Goal: Transaction & Acquisition: Book appointment/travel/reservation

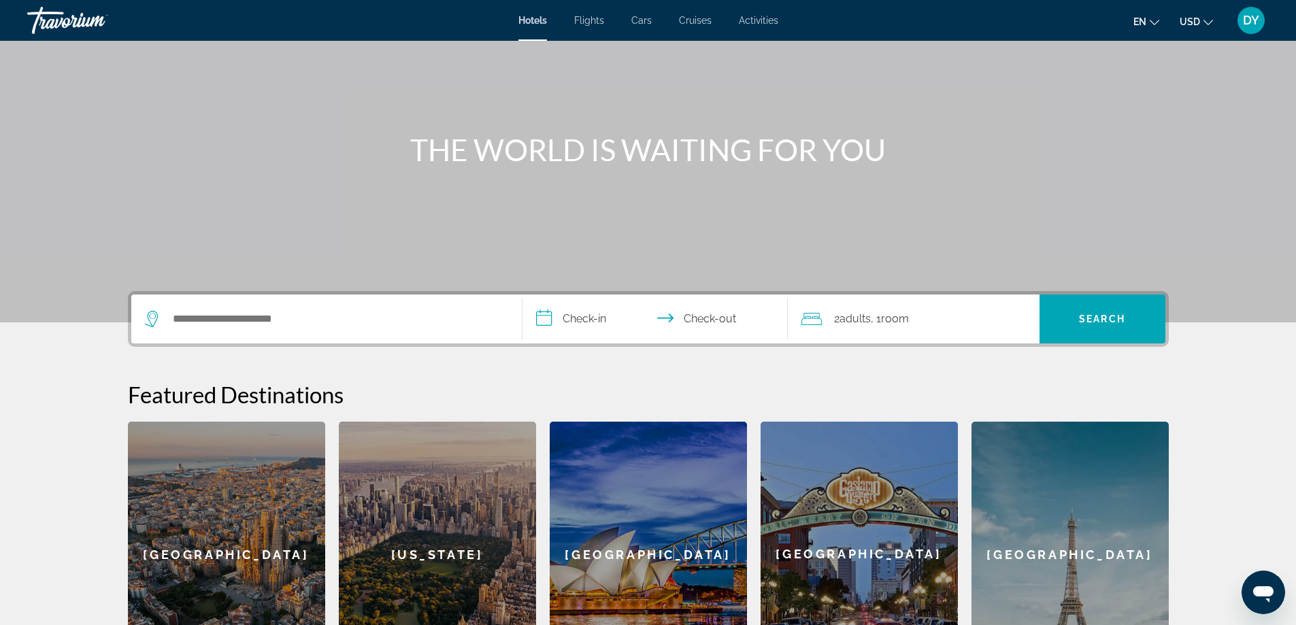
scroll to position [136, 0]
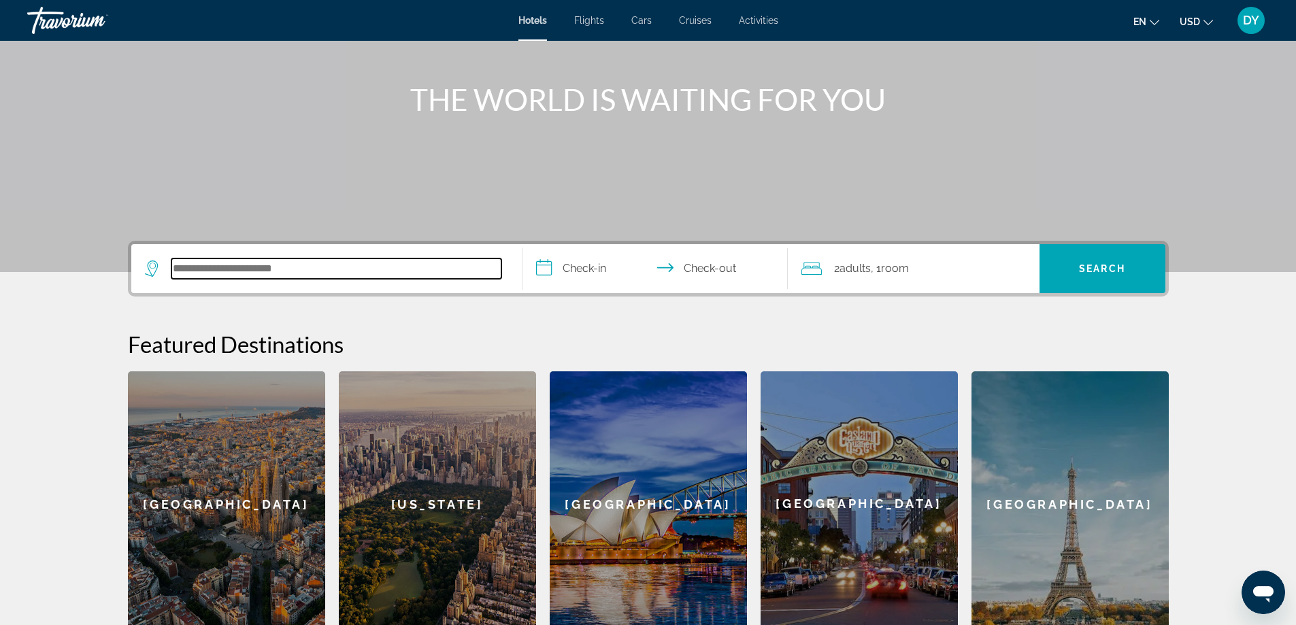
click at [313, 275] on input "Search hotel destination" at bounding box center [336, 269] width 330 height 20
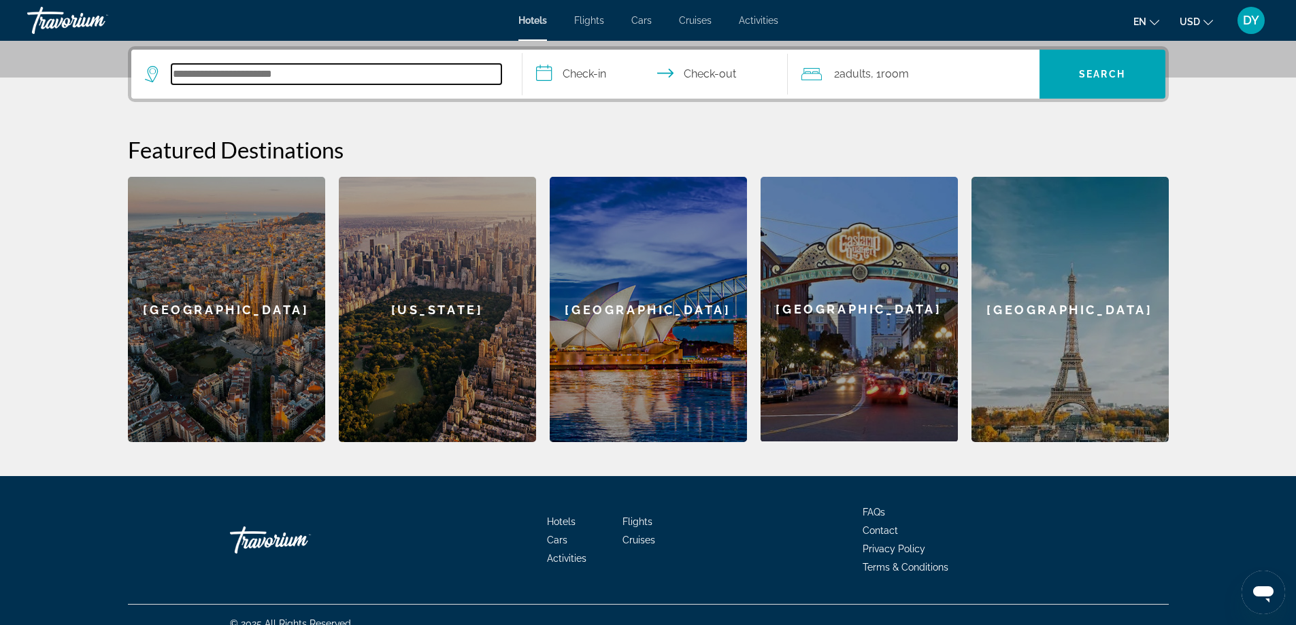
scroll to position [333, 0]
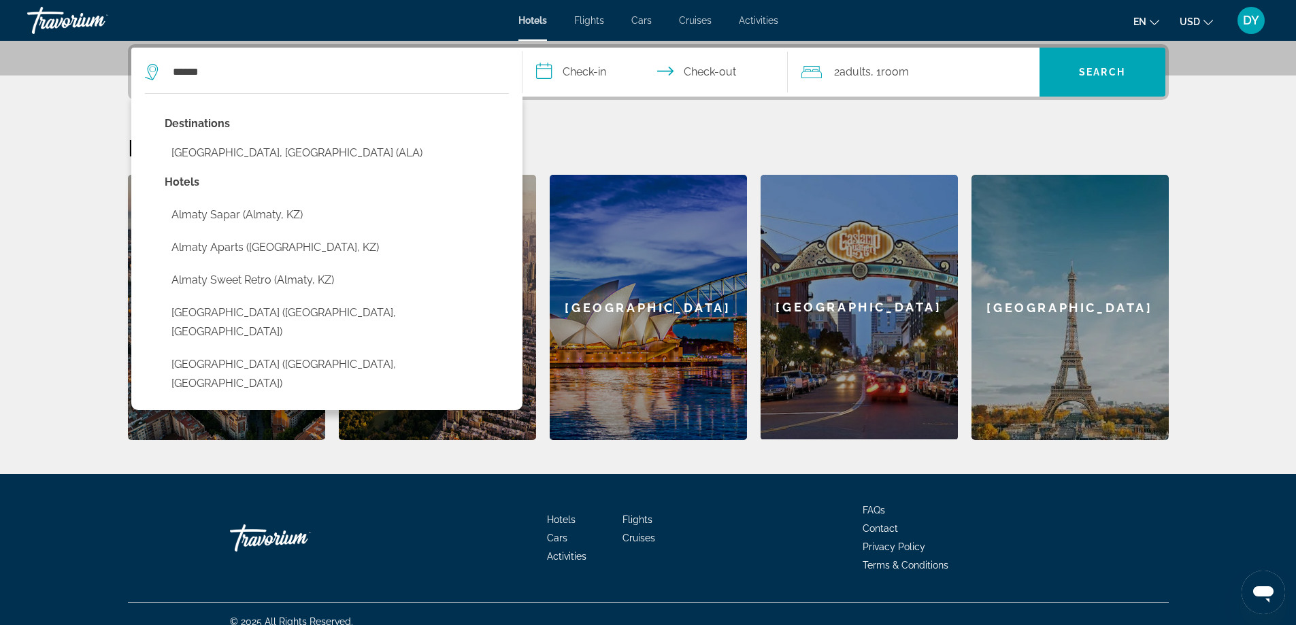
click at [223, 352] on button "[GEOGRAPHIC_DATA] ([GEOGRAPHIC_DATA], [GEOGRAPHIC_DATA])" at bounding box center [337, 374] width 344 height 45
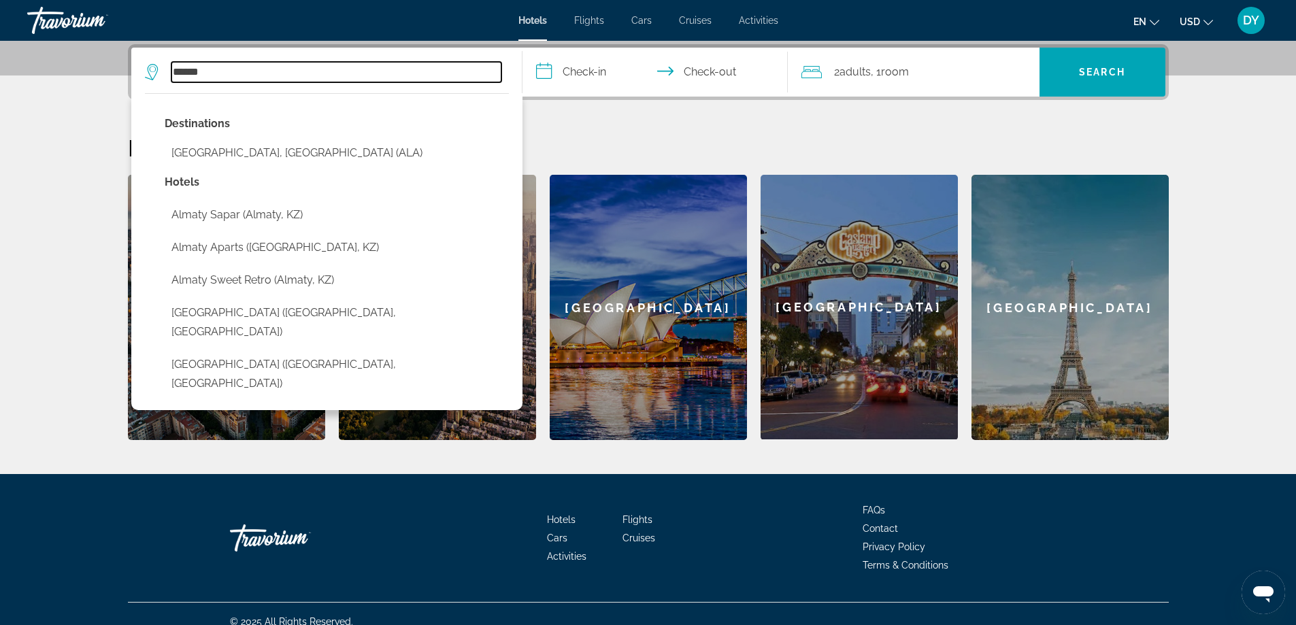
type input "**********"
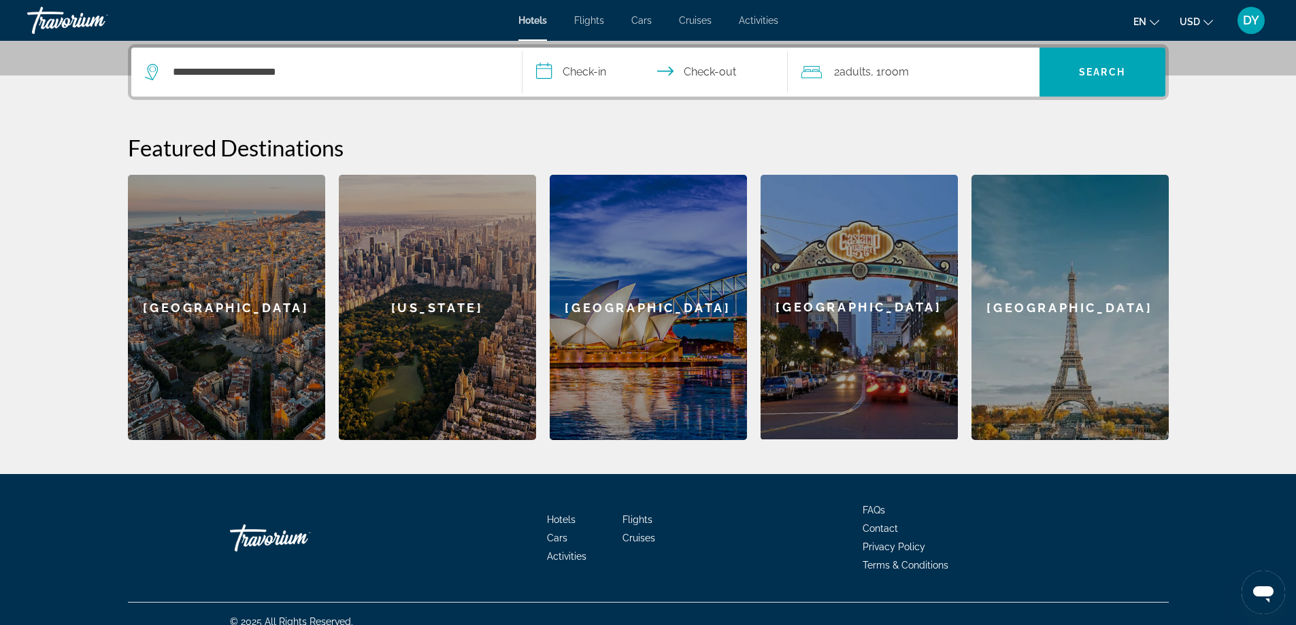
click at [593, 74] on input "**********" at bounding box center [658, 74] width 271 height 53
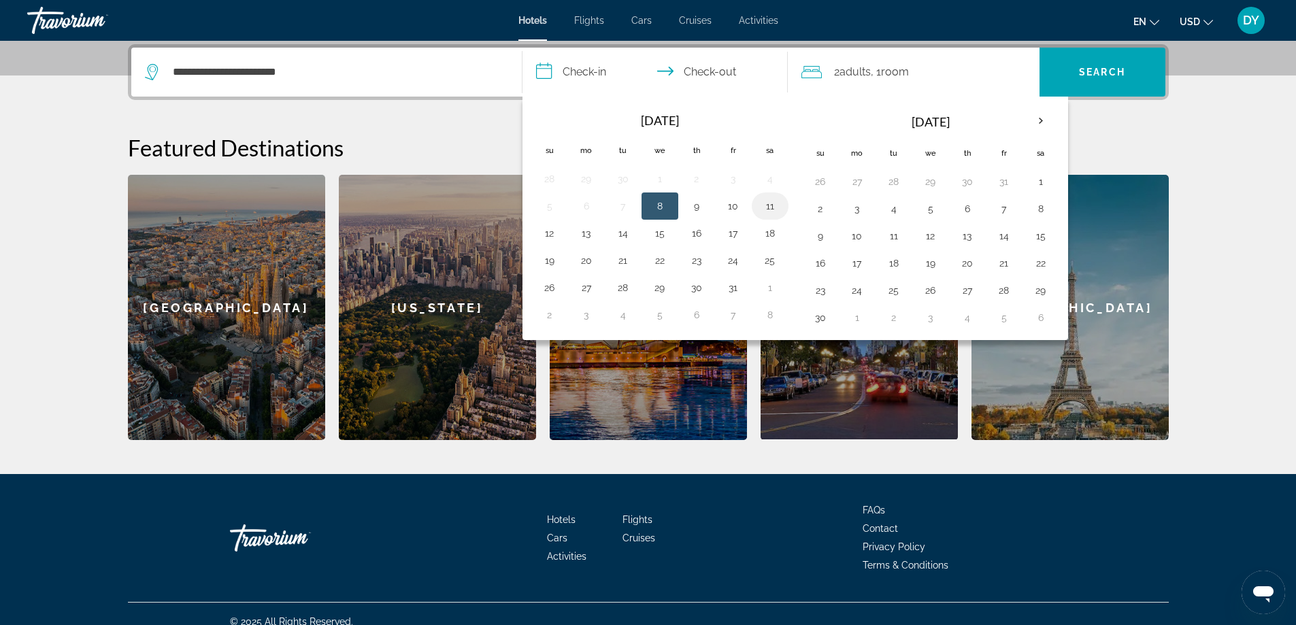
click at [766, 208] on button "11" at bounding box center [770, 206] width 22 height 19
click at [730, 71] on input "**********" at bounding box center [658, 74] width 271 height 53
click at [712, 72] on input "**********" at bounding box center [658, 74] width 271 height 53
click at [551, 235] on button "12" at bounding box center [550, 233] width 22 height 19
type input "**********"
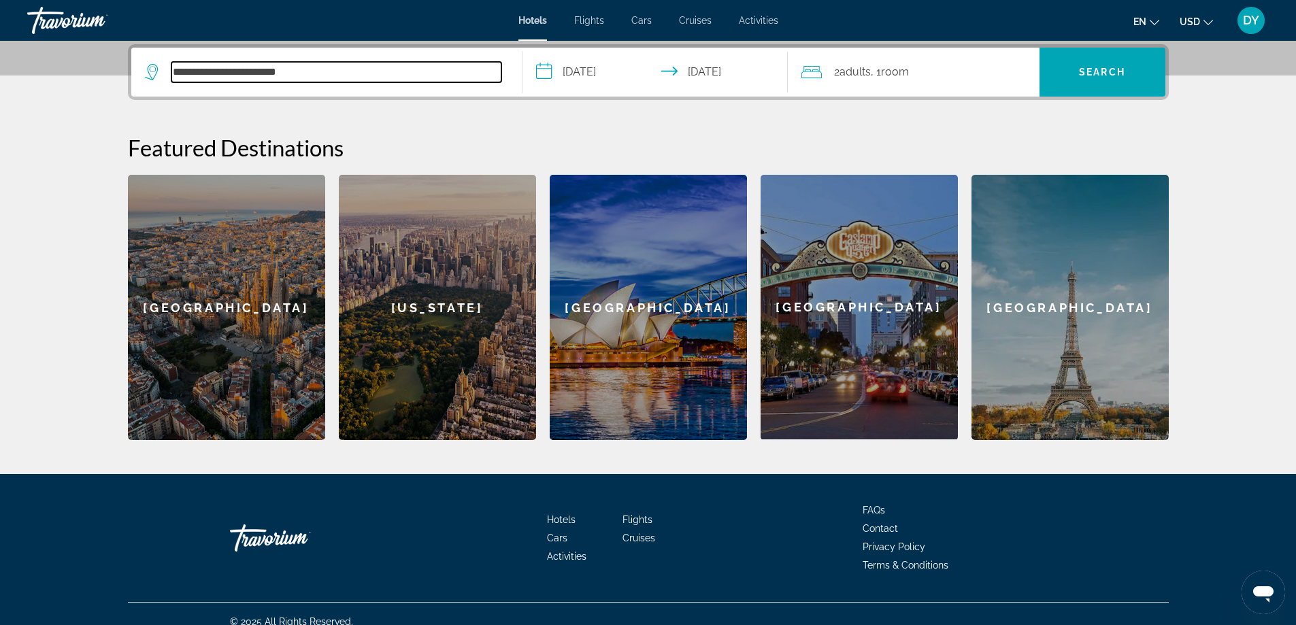
click at [297, 73] on input "**********" at bounding box center [336, 72] width 330 height 20
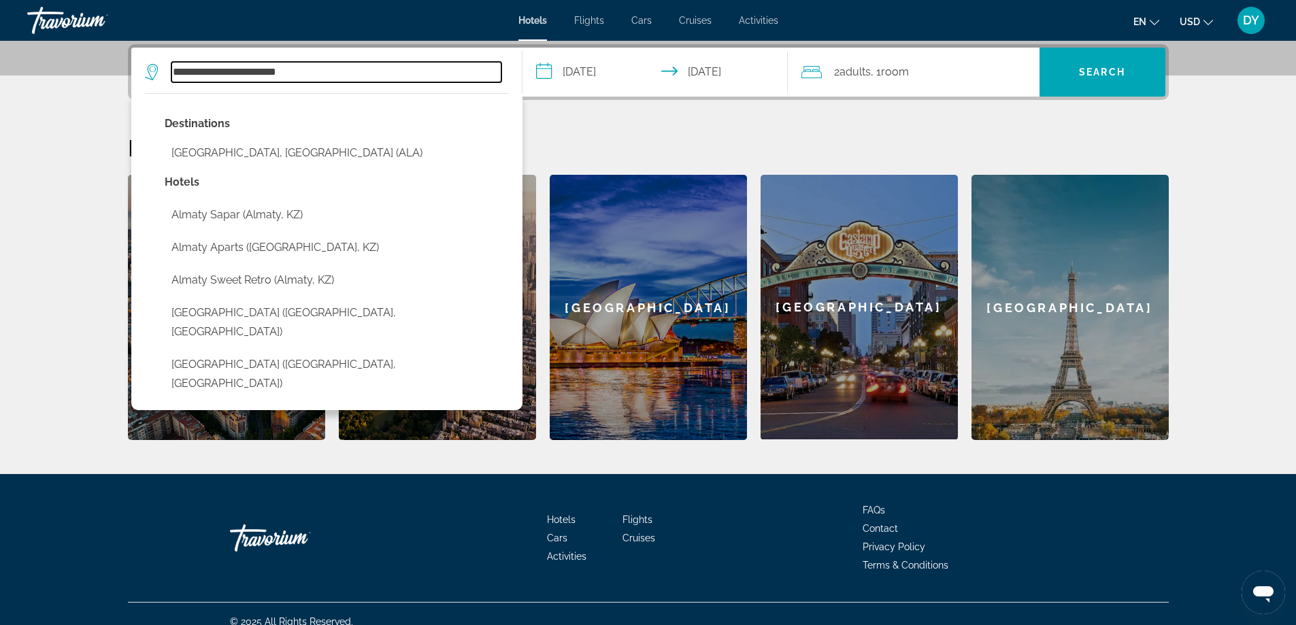
click at [330, 69] on input "**********" at bounding box center [336, 72] width 330 height 20
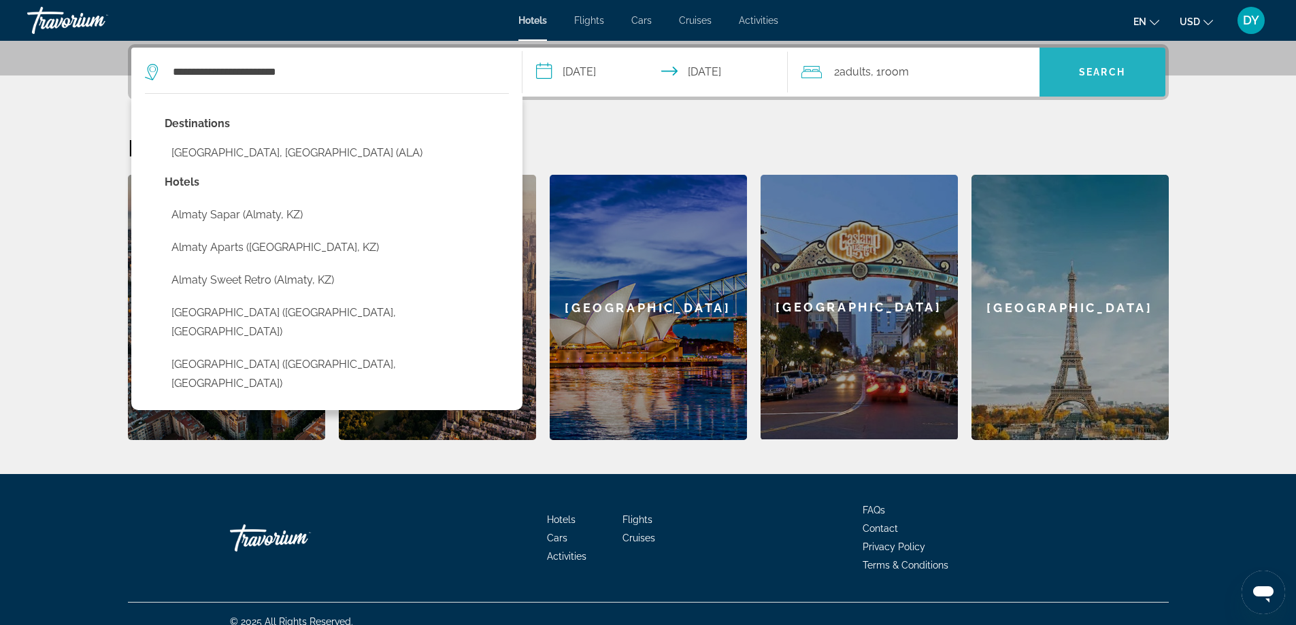
click at [1118, 73] on span "Search" at bounding box center [1102, 72] width 46 height 11
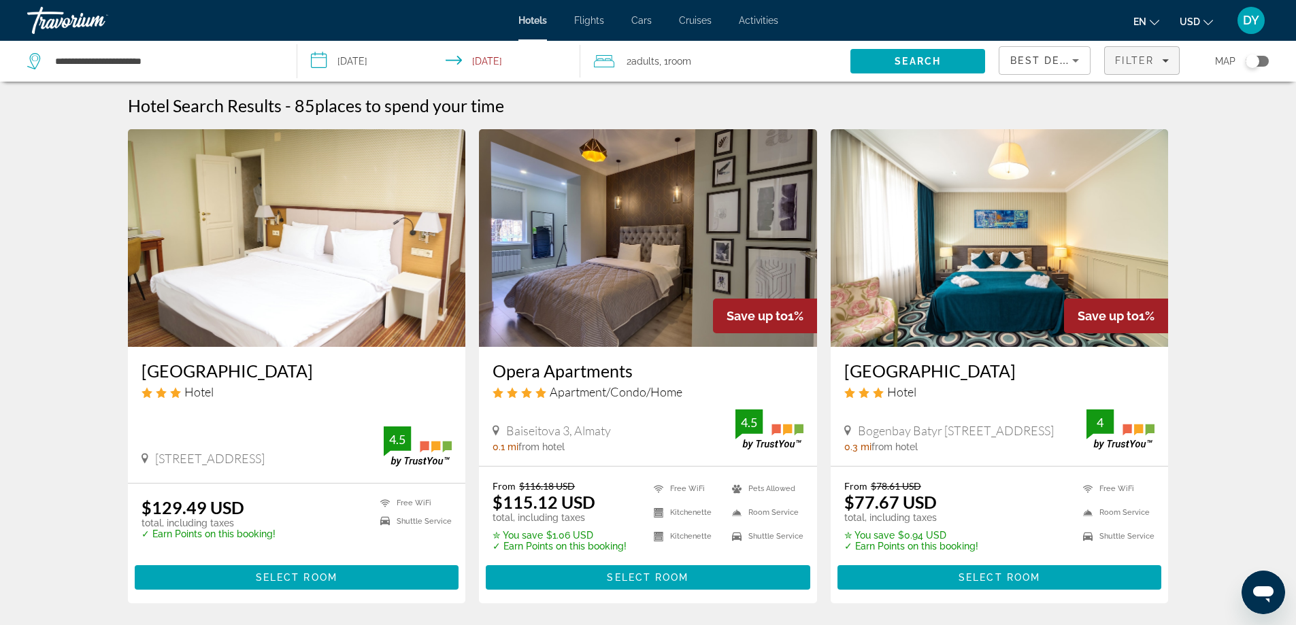
click at [1164, 61] on icon "Filters" at bounding box center [1166, 60] width 7 height 3
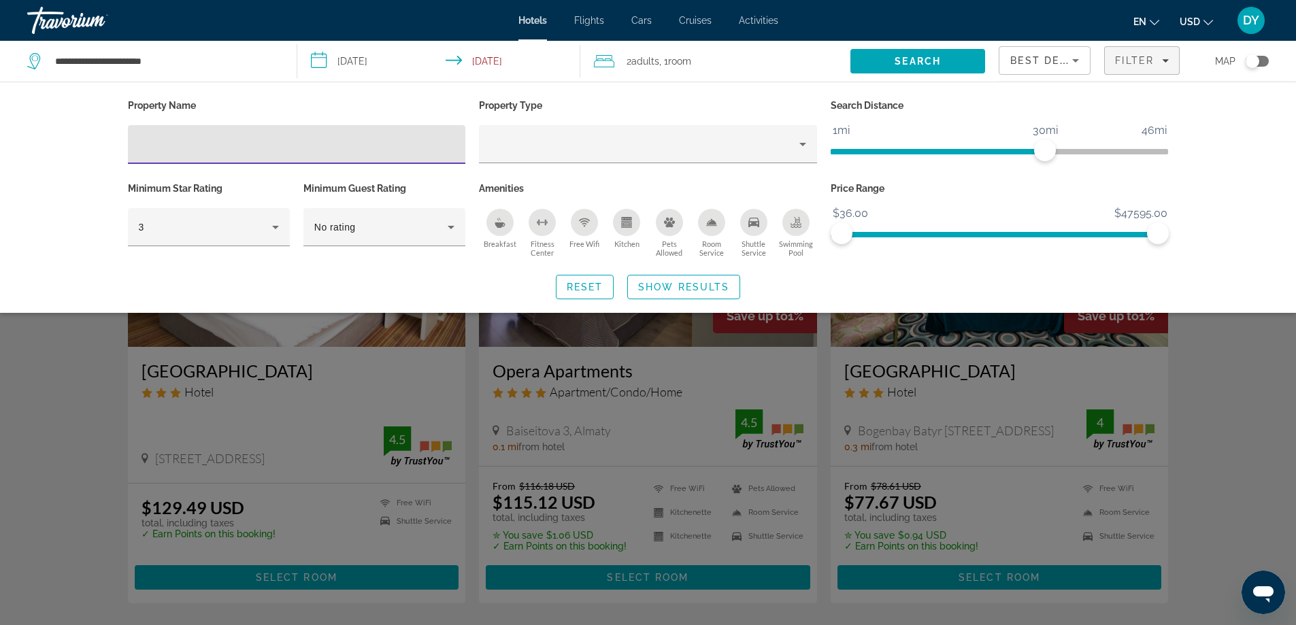
click at [308, 146] on input "Hotel Filters" at bounding box center [297, 145] width 316 height 16
type input "*"
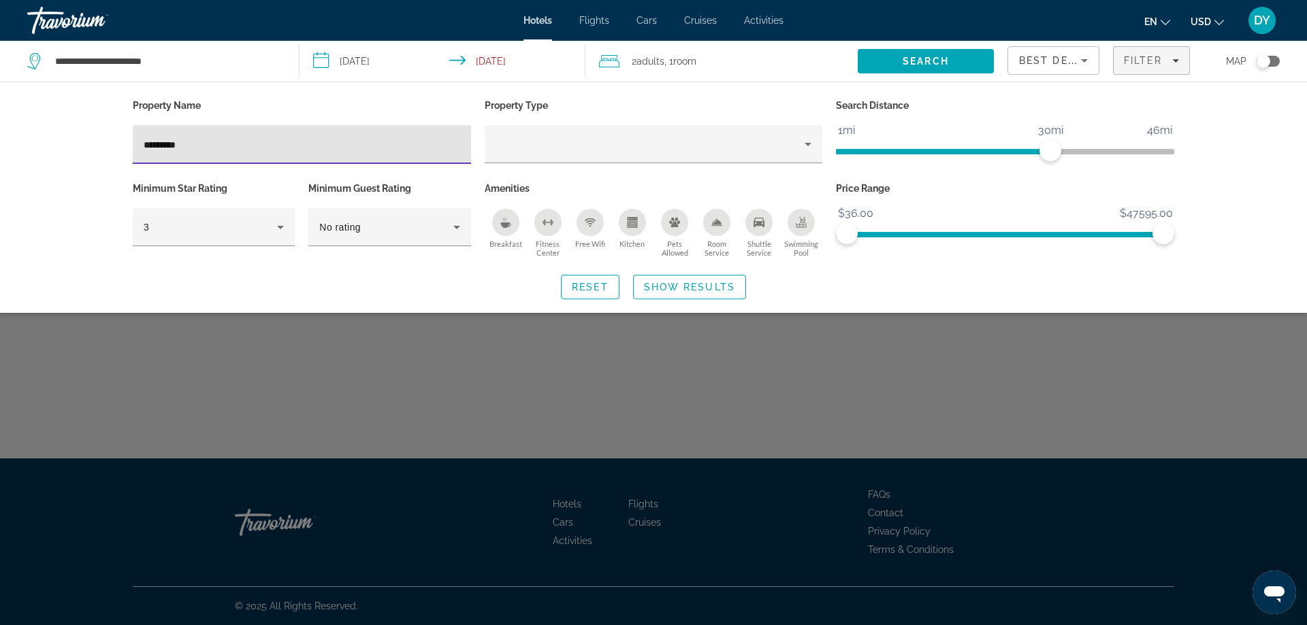
type input "*********"
click at [938, 59] on span "Search" at bounding box center [925, 61] width 46 height 11
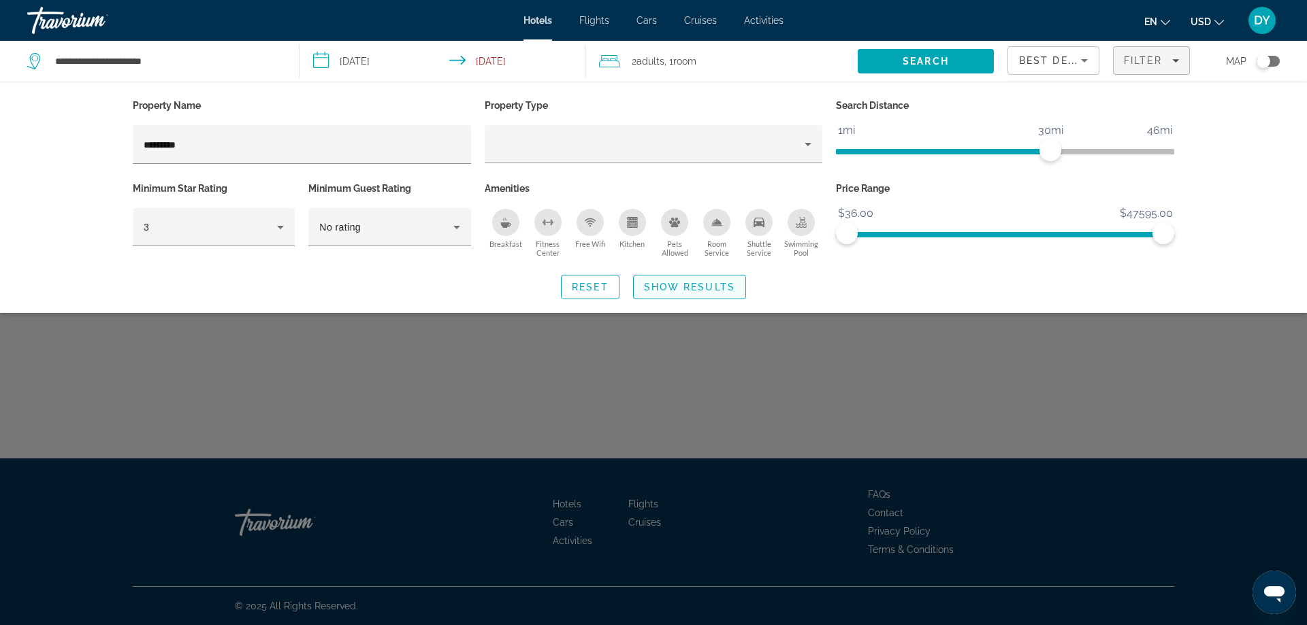
click at [694, 290] on span "Show Results" at bounding box center [689, 287] width 91 height 11
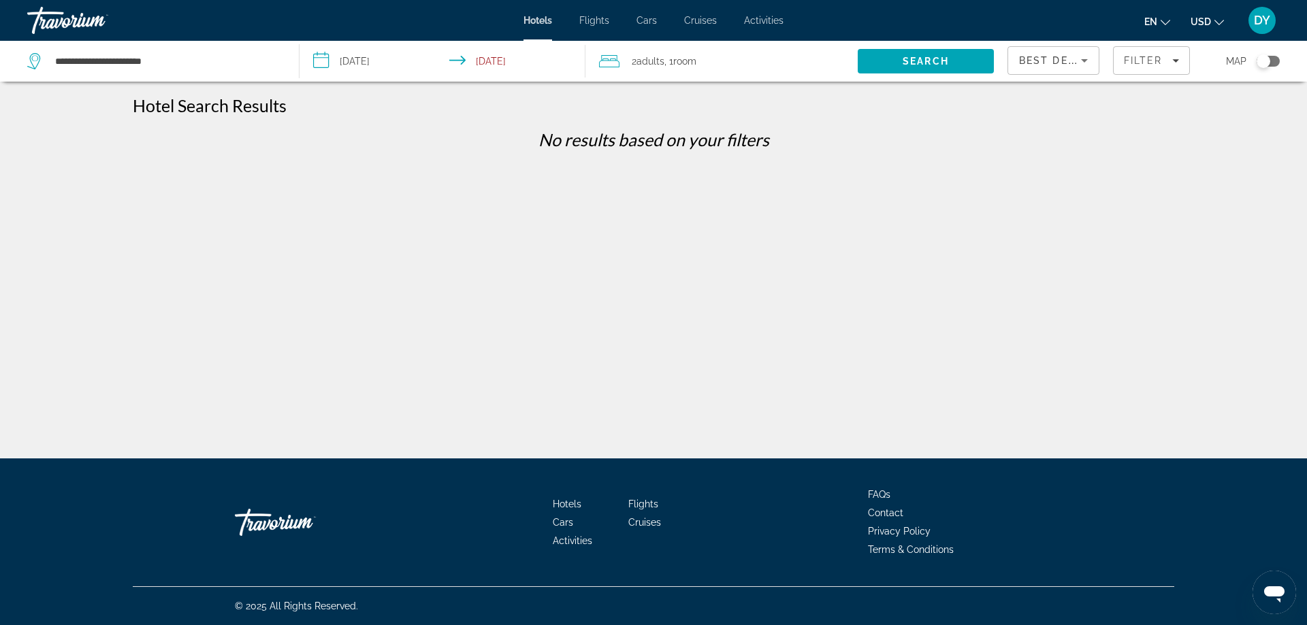
click at [717, 255] on div "**********" at bounding box center [653, 324] width 1307 height 459
click at [224, 108] on h1 "Hotel Search Results" at bounding box center [210, 105] width 154 height 20
click at [933, 54] on span "Search" at bounding box center [925, 61] width 136 height 33
click at [1081, 60] on icon "Sort by" at bounding box center [1084, 60] width 7 height 3
click at [1028, 86] on span "Best Deals" at bounding box center [1031, 95] width 24 height 27
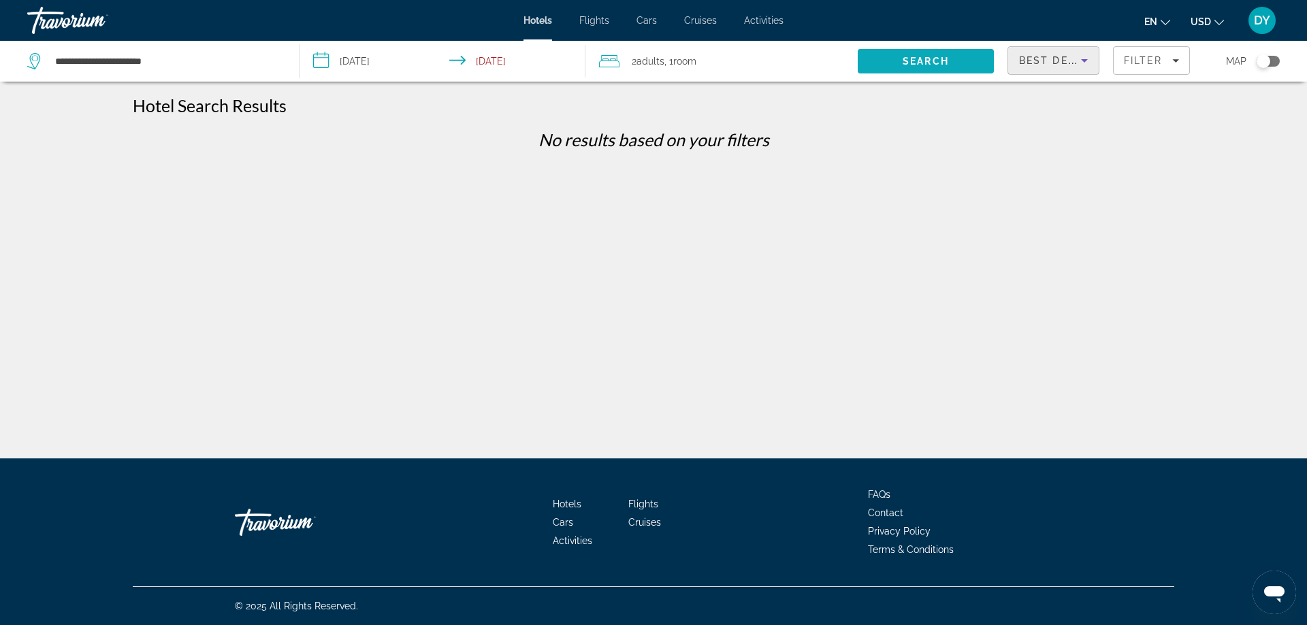
click at [942, 64] on span "Search" at bounding box center [925, 61] width 46 height 11
click at [938, 54] on span "Search" at bounding box center [925, 61] width 136 height 33
click at [926, 57] on span "Search" at bounding box center [925, 61] width 46 height 11
click at [1178, 61] on icon "Filters" at bounding box center [1175, 60] width 7 height 7
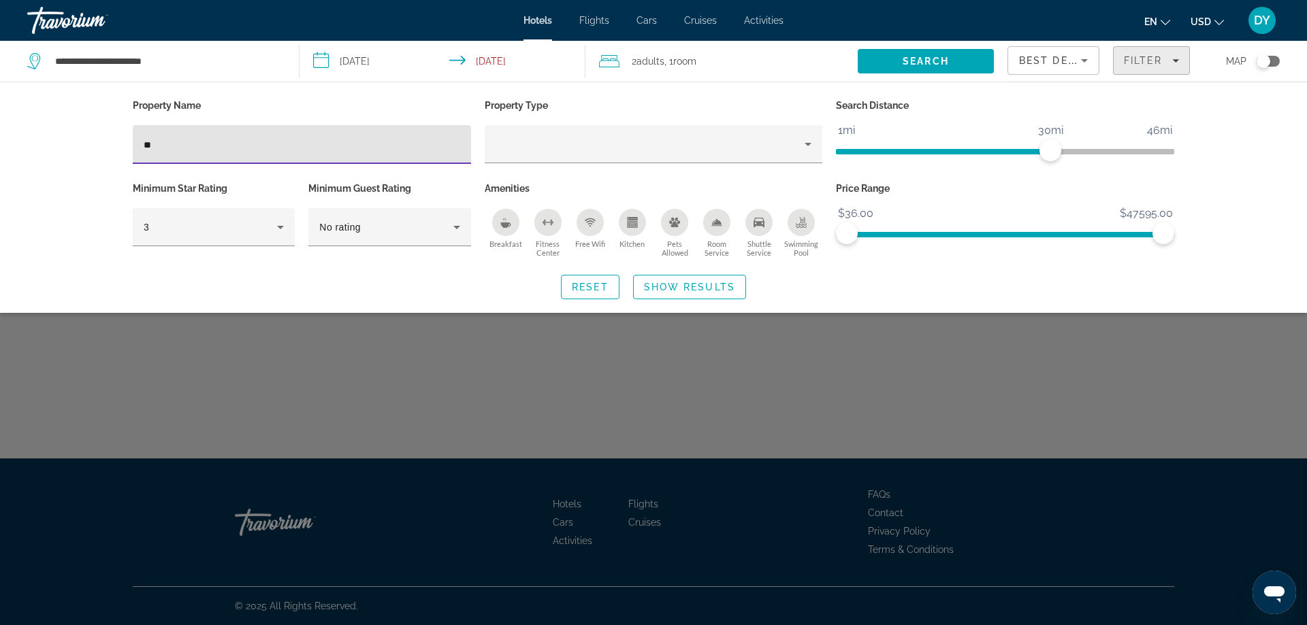
type input "*"
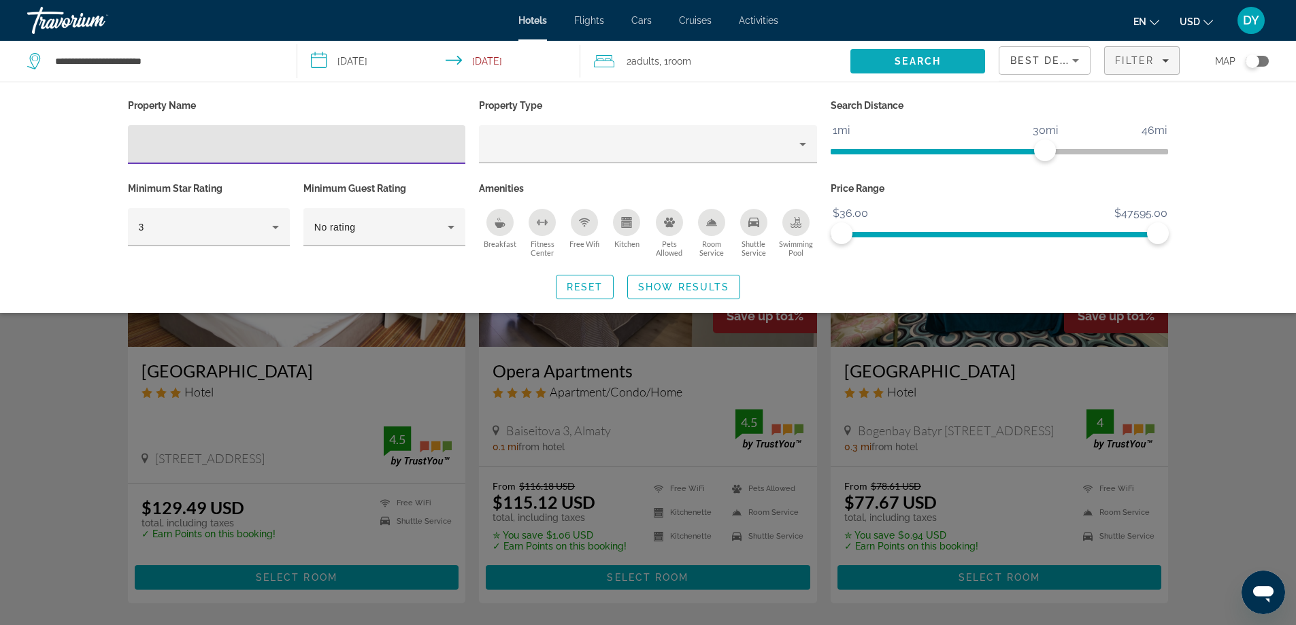
click at [928, 59] on span "Search" at bounding box center [918, 61] width 46 height 11
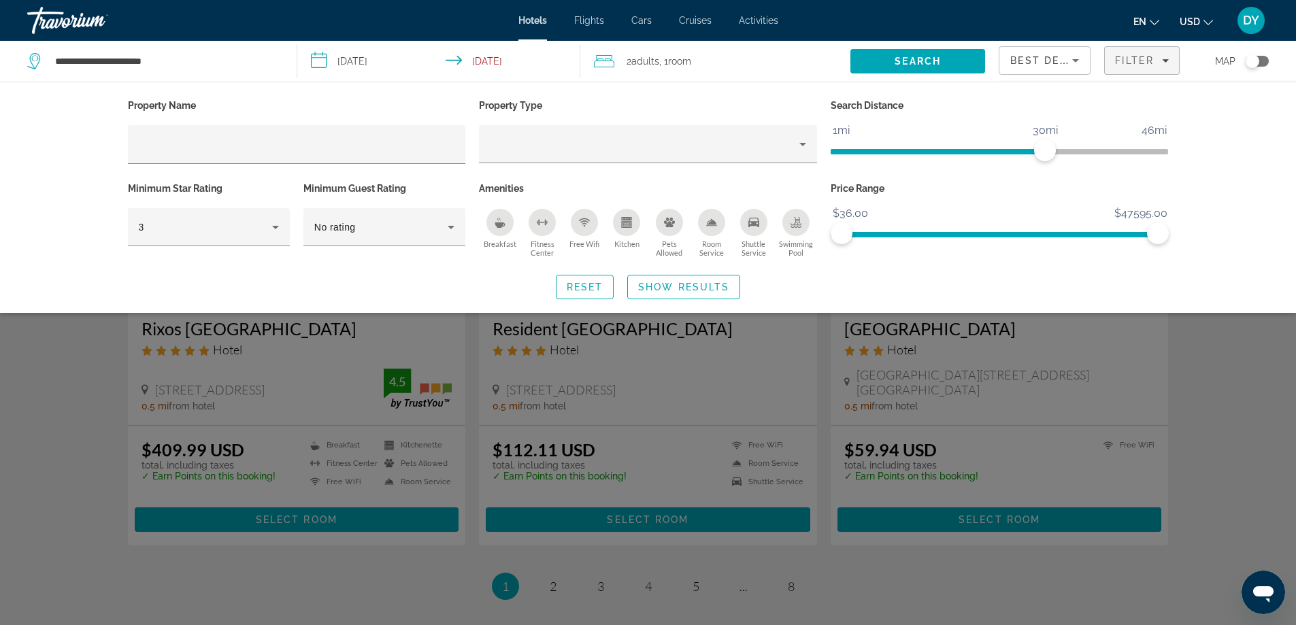
scroll to position [1565, 0]
click at [554, 562] on div "Search widget" at bounding box center [648, 414] width 1296 height 421
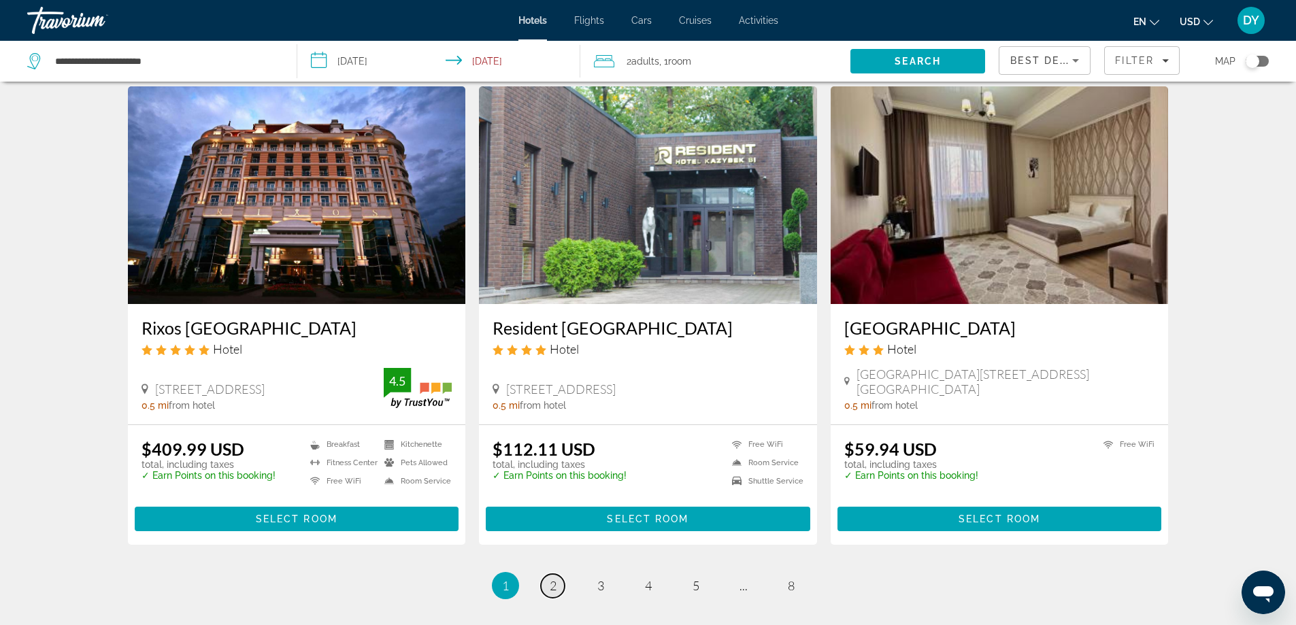
click at [559, 574] on link "page 2" at bounding box center [553, 586] width 24 height 24
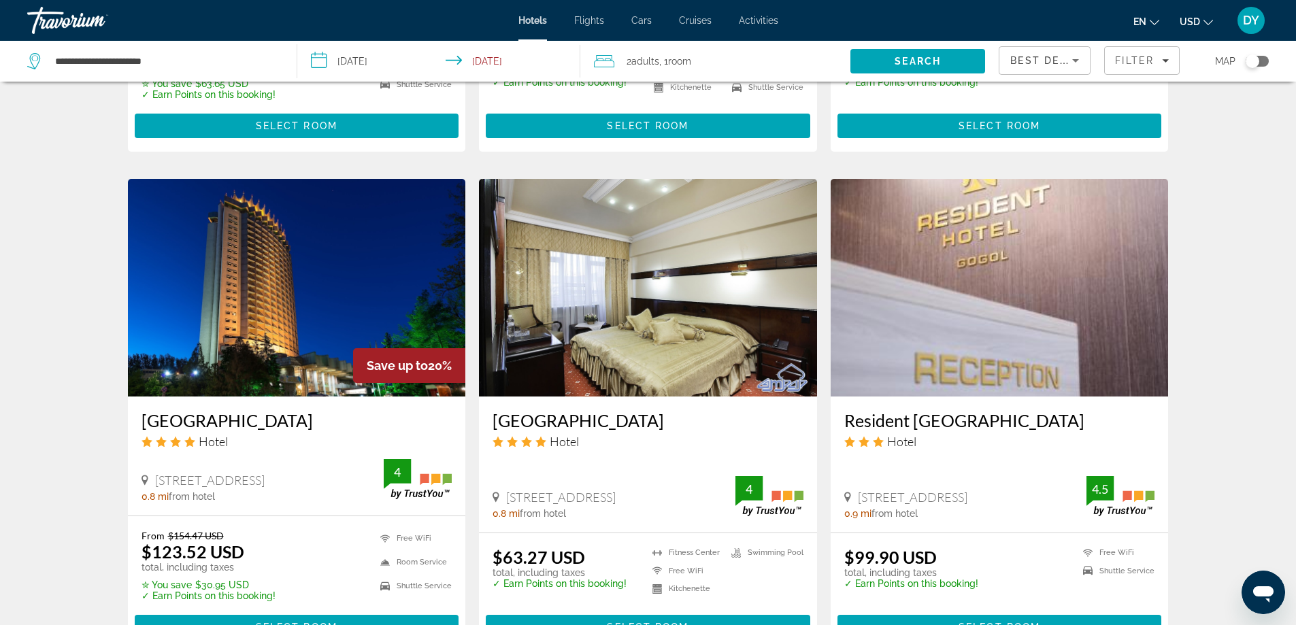
scroll to position [1021, 0]
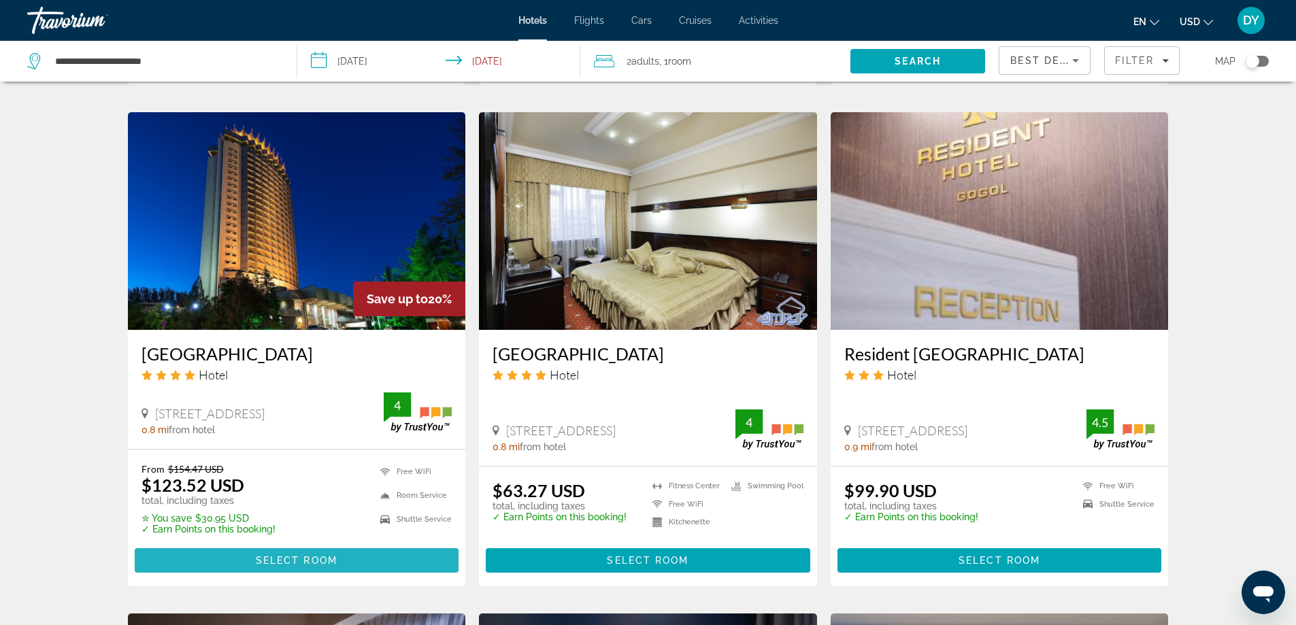
click at [272, 556] on span "Select Room" at bounding box center [297, 560] width 82 height 11
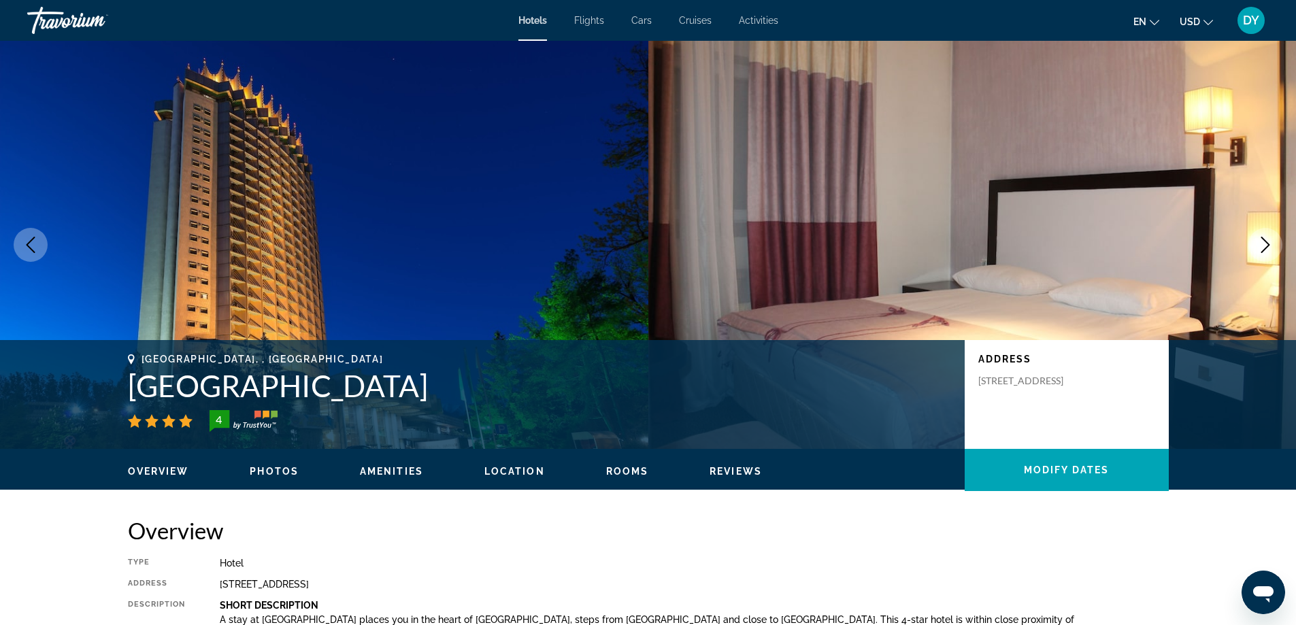
click at [587, 18] on span "Flights" at bounding box center [589, 20] width 30 height 11
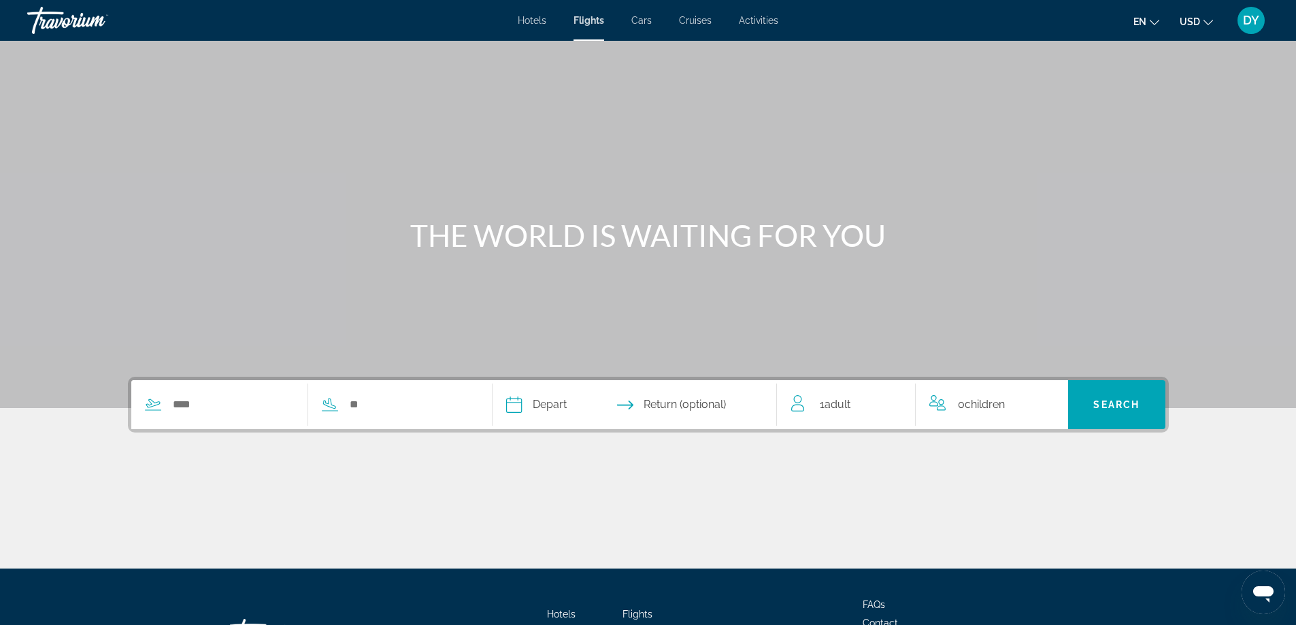
click at [643, 24] on span "Cars" at bounding box center [642, 20] width 20 height 11
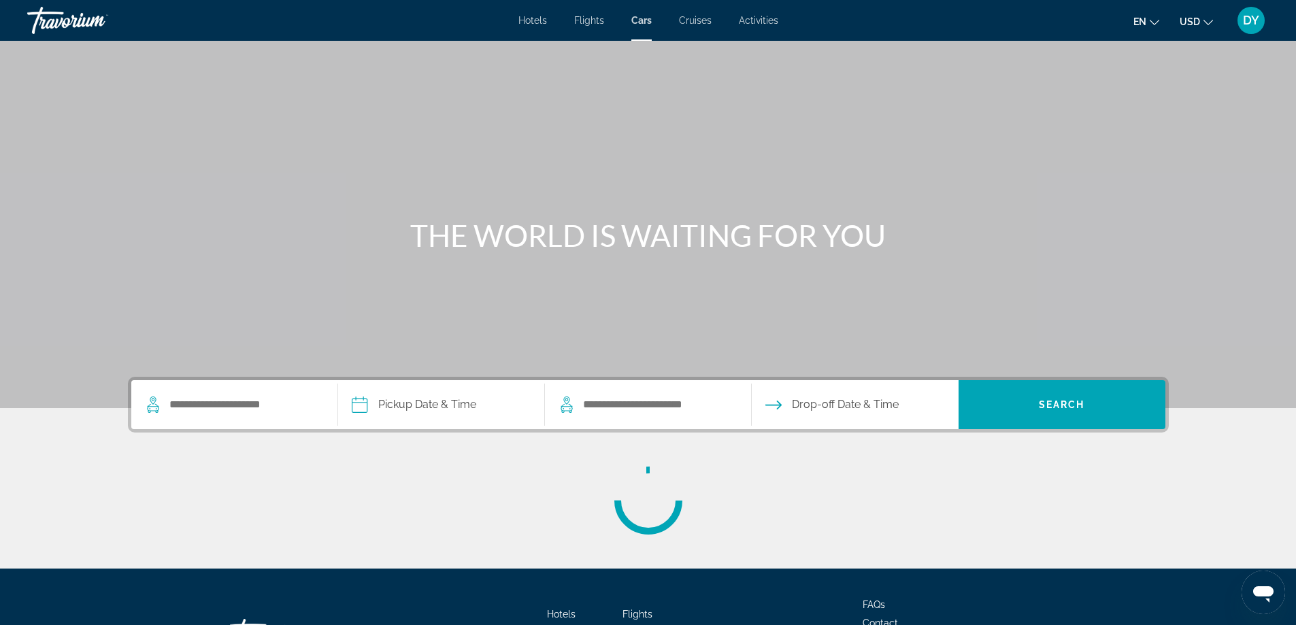
click at [701, 24] on span "Cruises" at bounding box center [695, 20] width 33 height 11
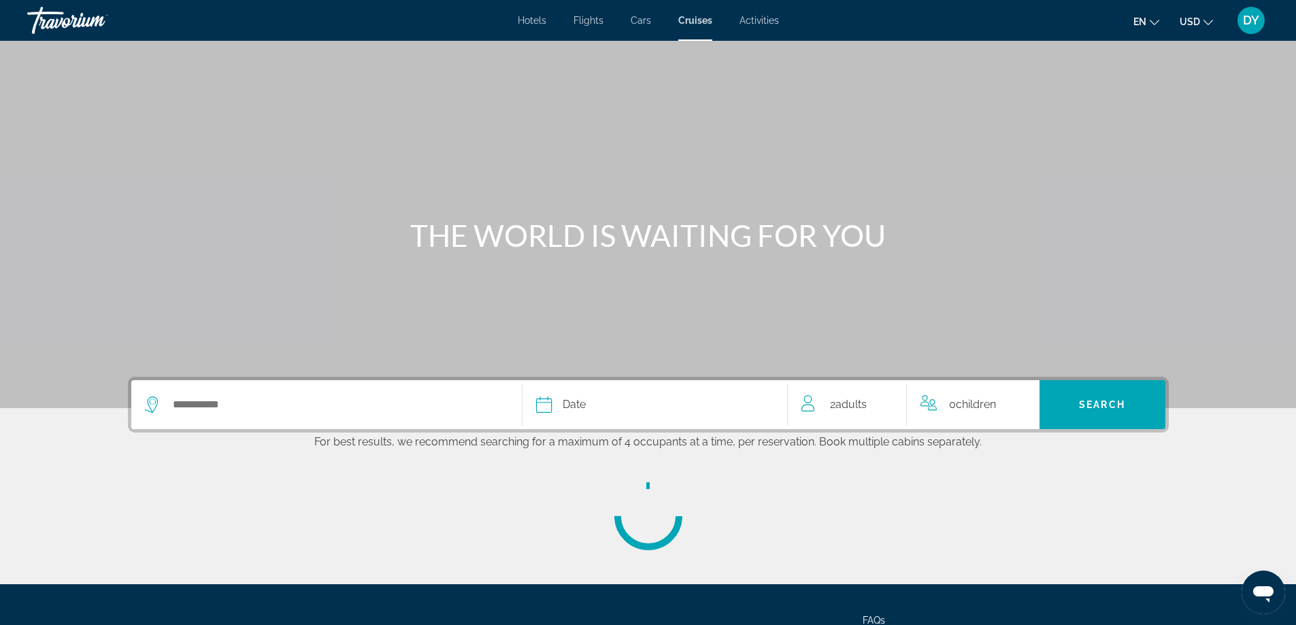
click at [759, 22] on span "Activities" at bounding box center [759, 20] width 39 height 11
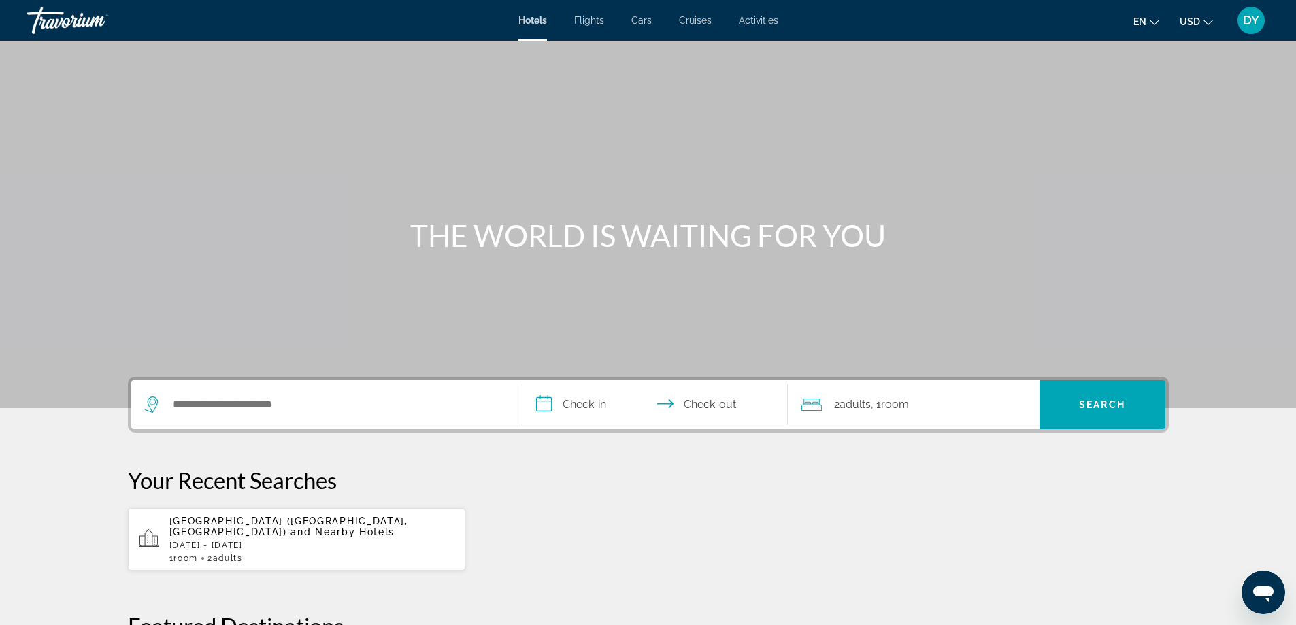
click at [308, 529] on div "Almaty Hotel (Almaty, KZ) and Nearby Hotels Sat, 11 Oct - Sun, 12 Oct 1 Room ro…" at bounding box center [312, 540] width 286 height 48
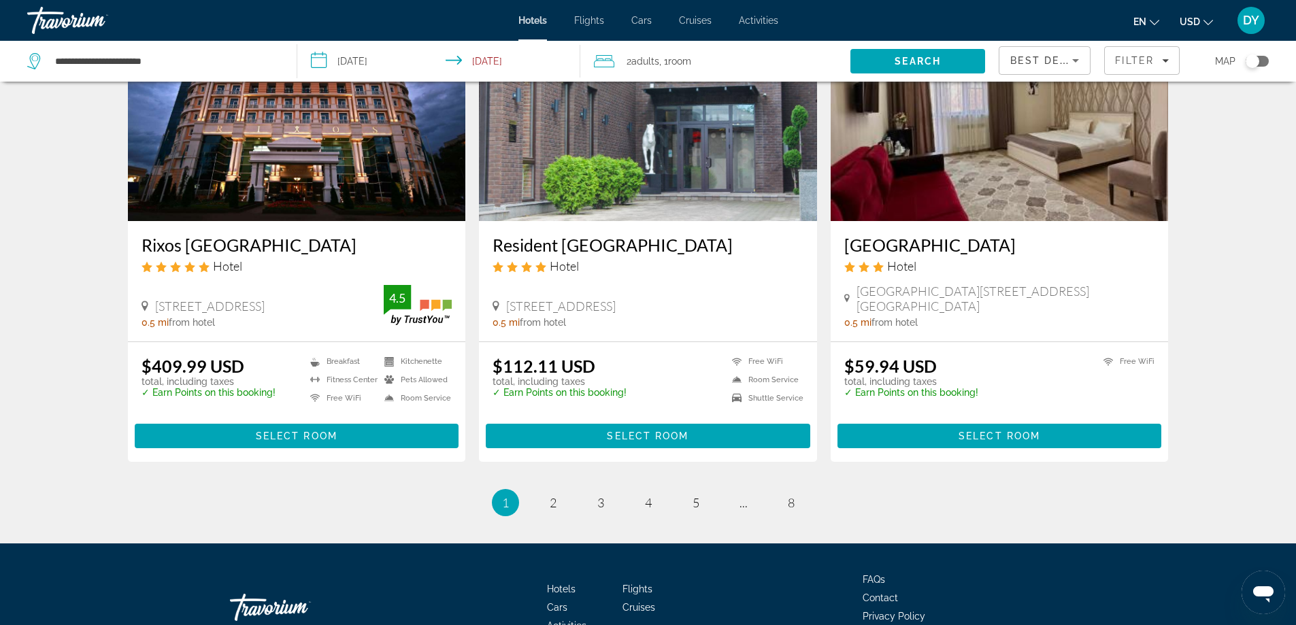
scroll to position [1716, 0]
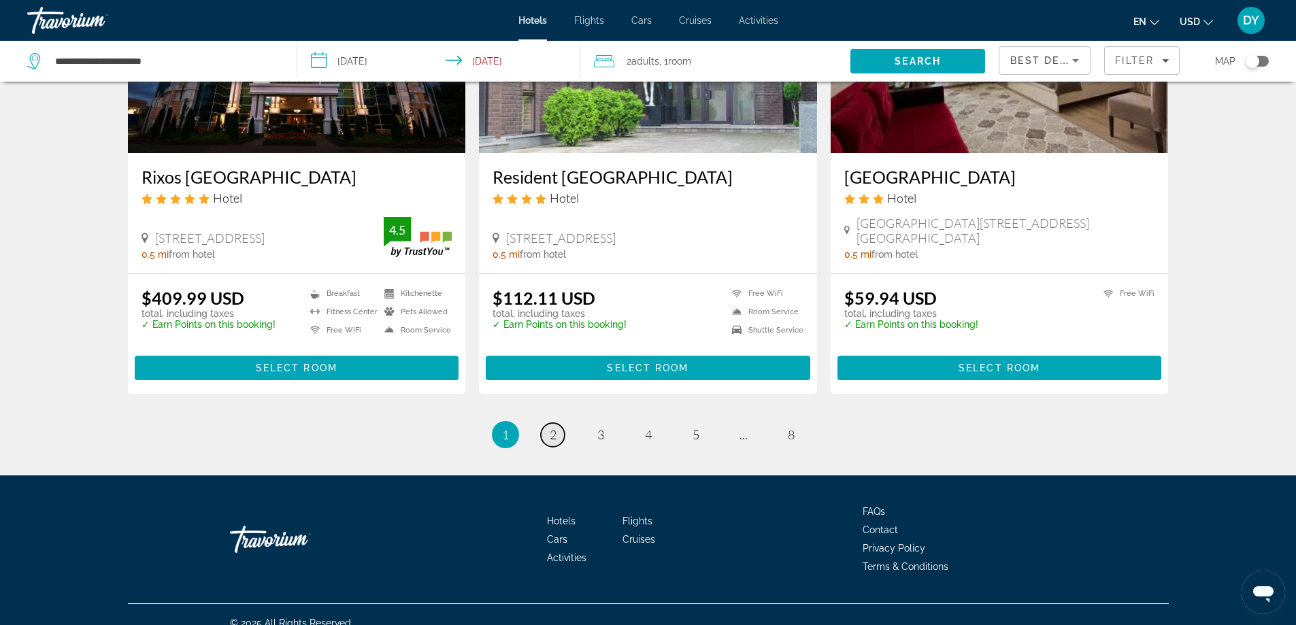
click at [558, 423] on link "page 2" at bounding box center [553, 435] width 24 height 24
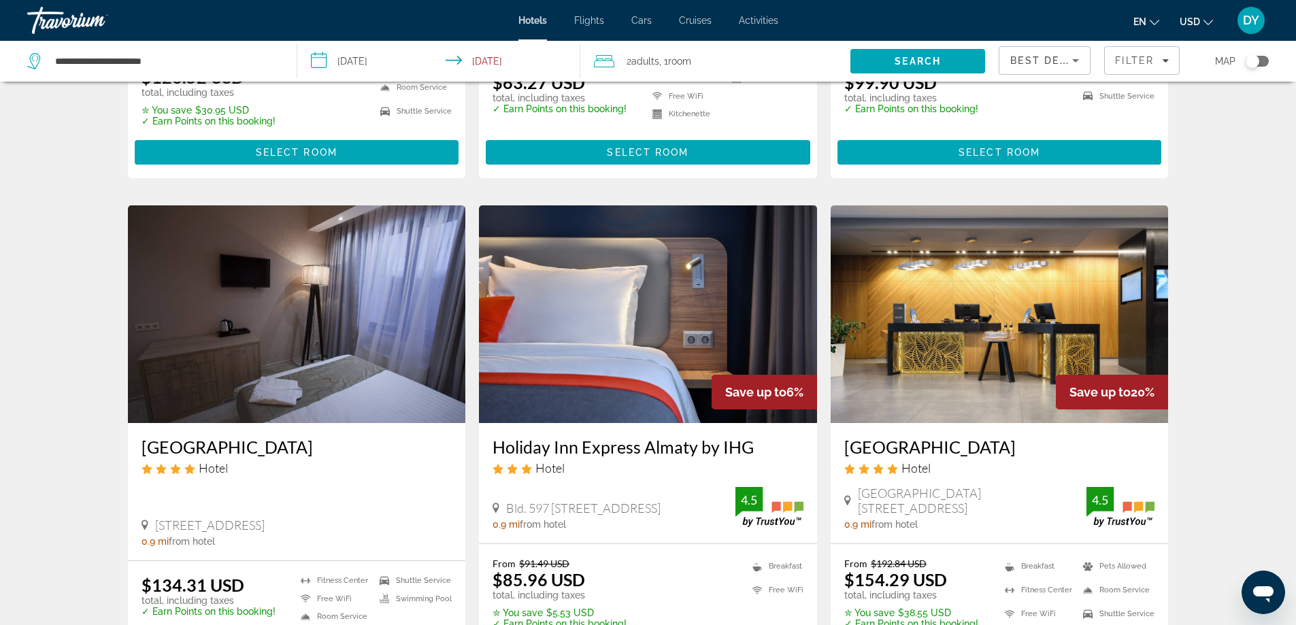
scroll to position [1565, 0]
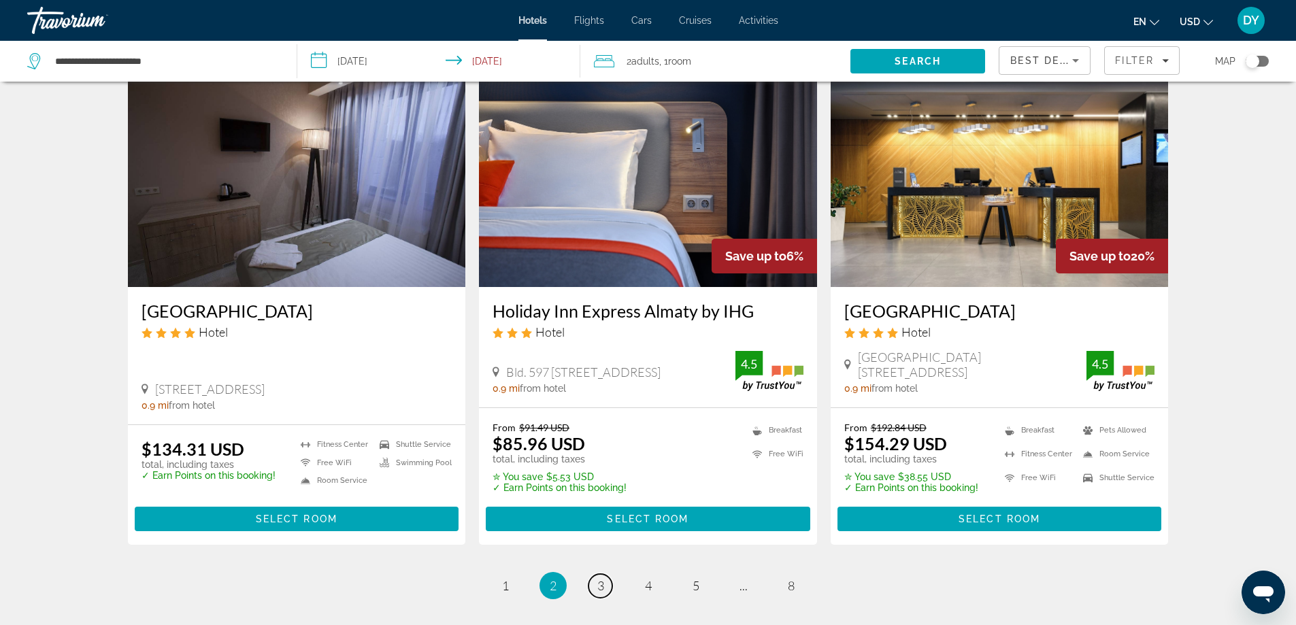
click at [605, 589] on link "page 3" at bounding box center [601, 586] width 24 height 24
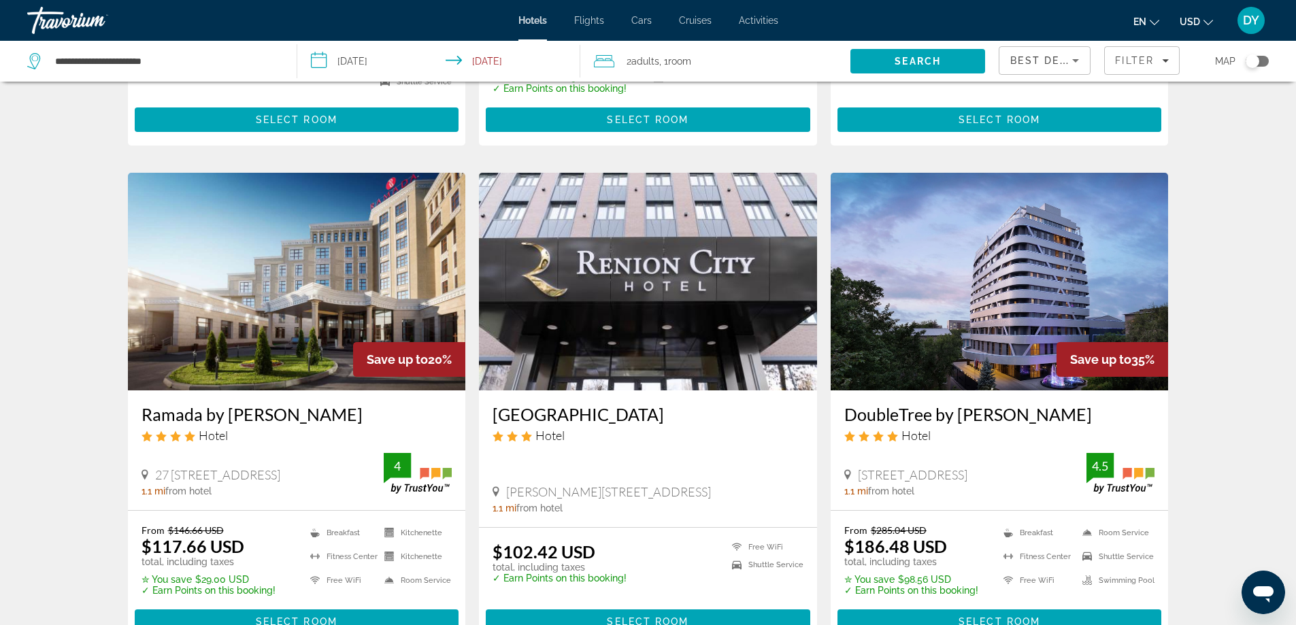
scroll to position [1565, 0]
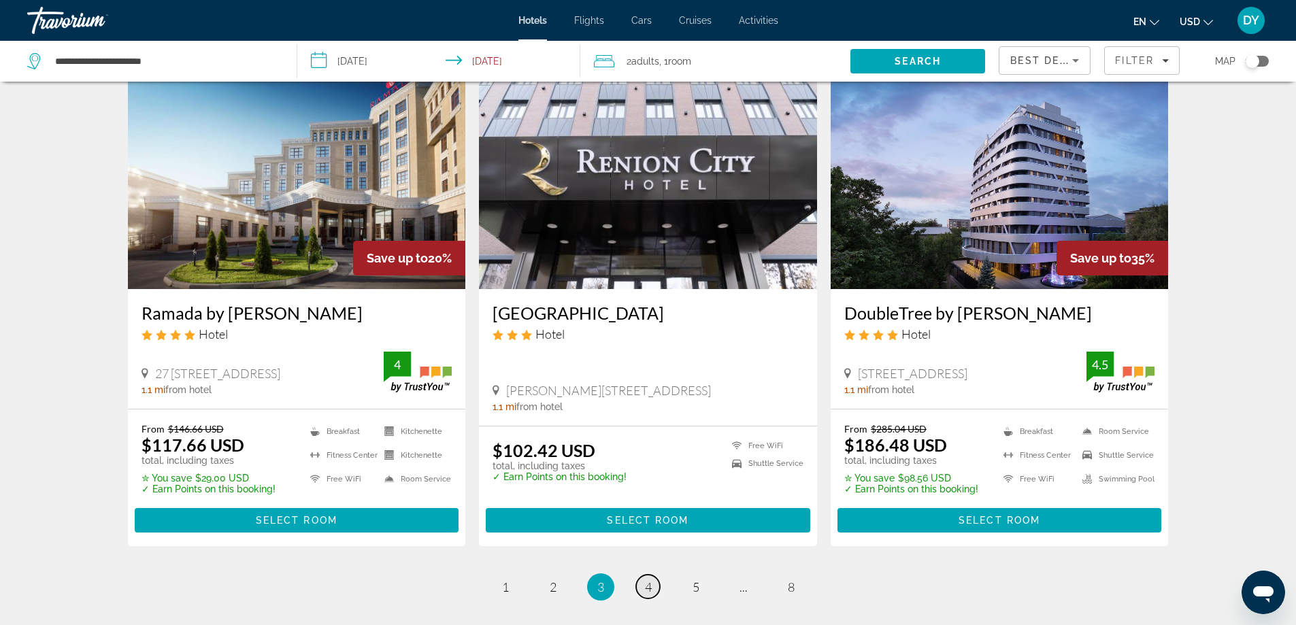
click at [651, 580] on span "4" at bounding box center [648, 587] width 7 height 15
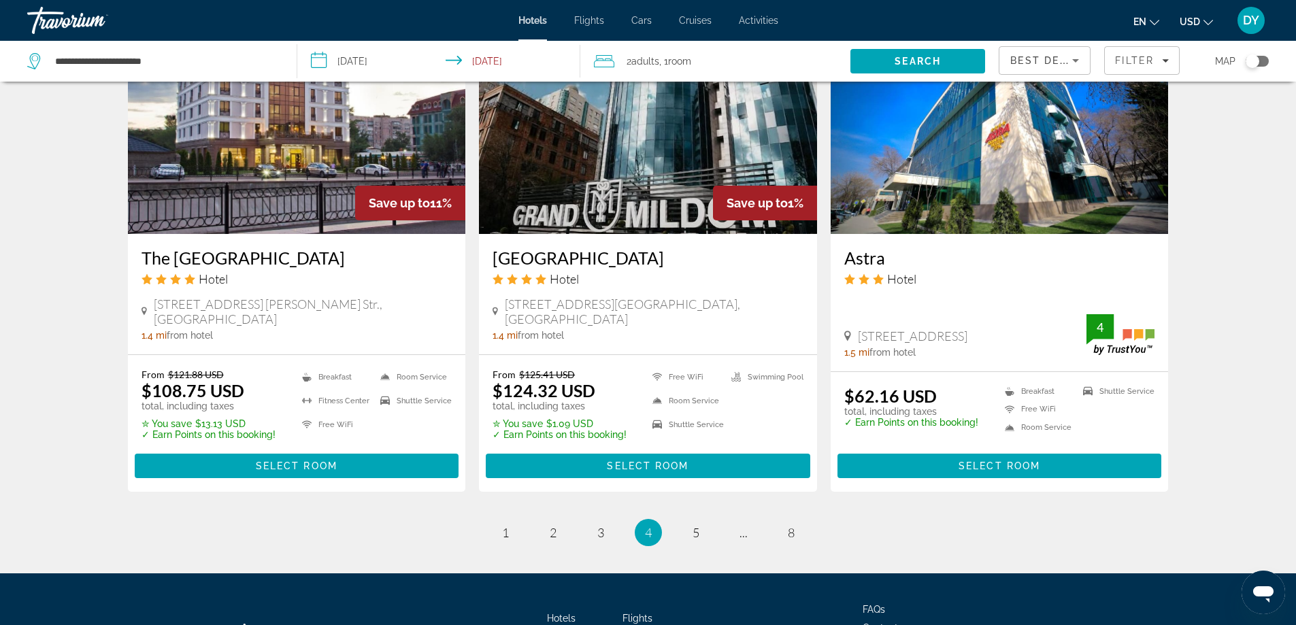
scroll to position [1688, 0]
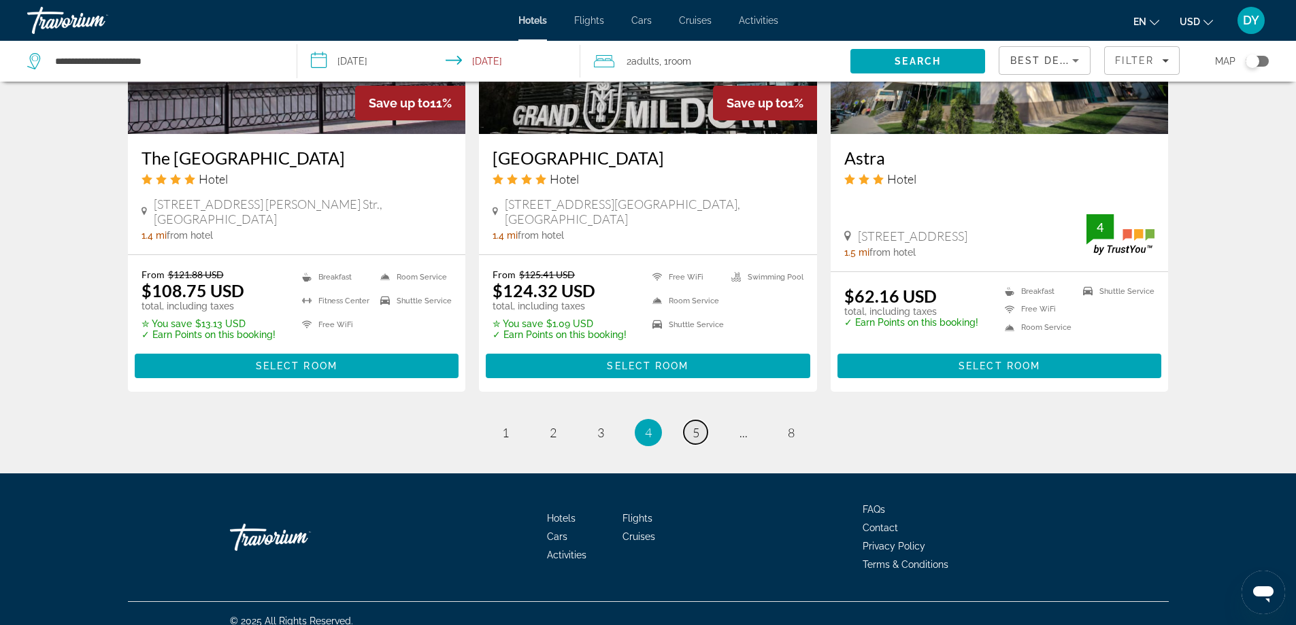
click at [698, 425] on span "5" at bounding box center [696, 432] width 7 height 15
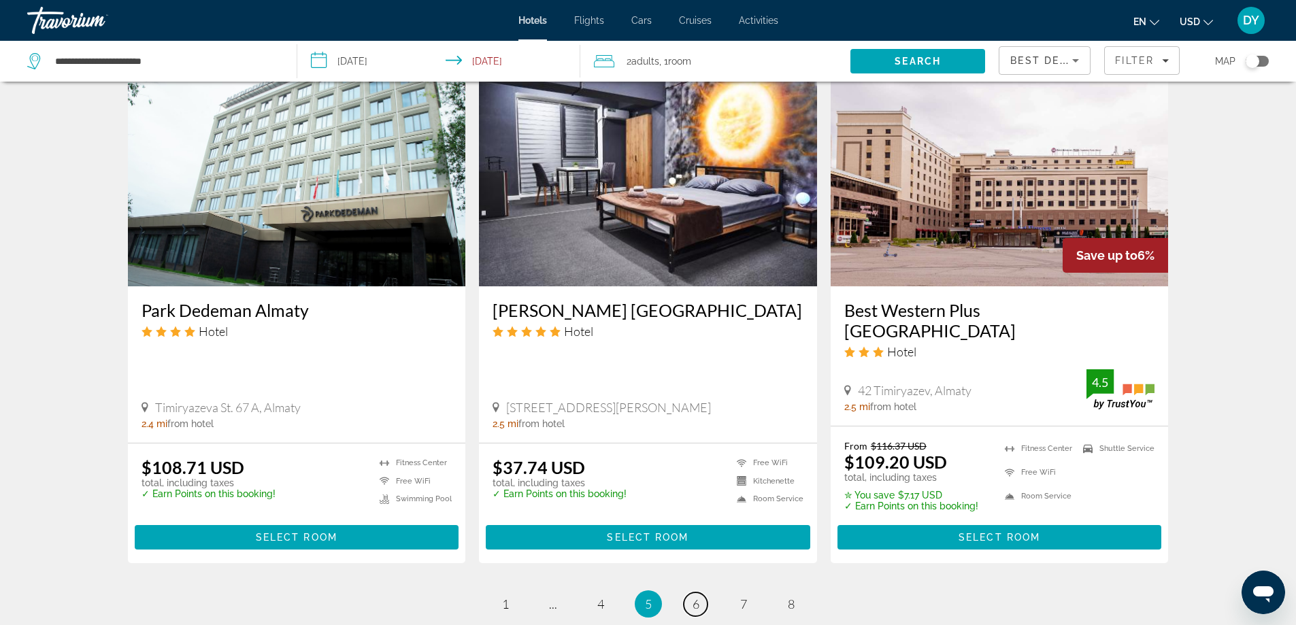
scroll to position [1633, 0]
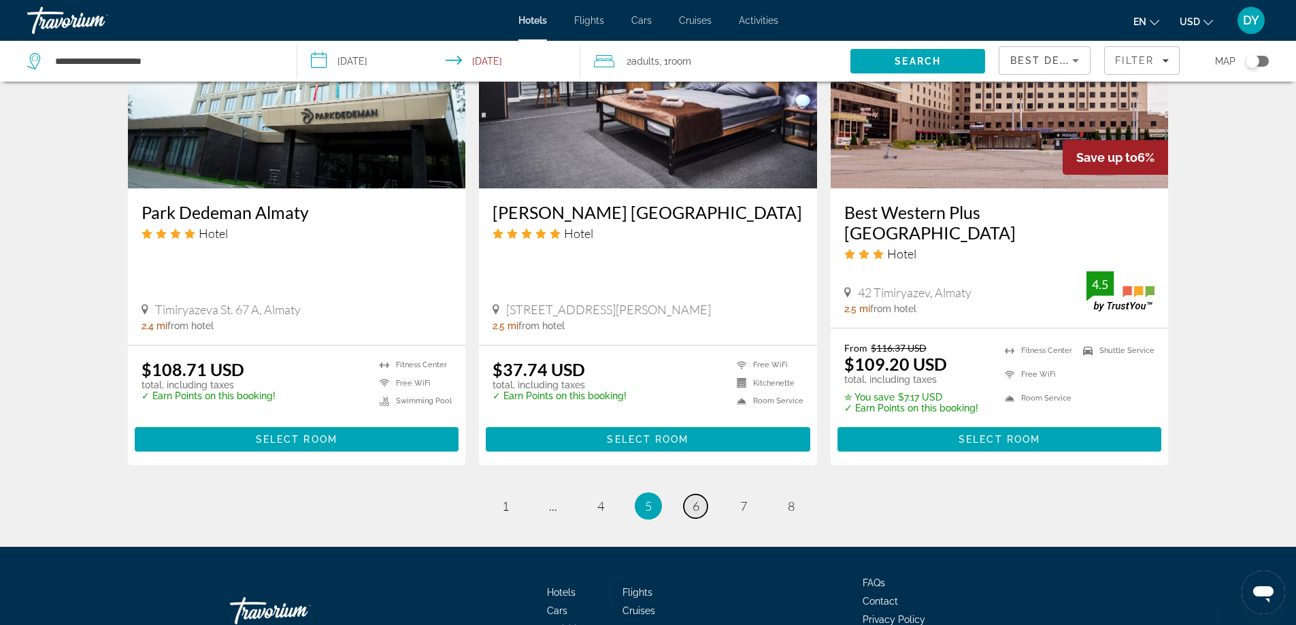
click at [691, 495] on link "page 6" at bounding box center [696, 507] width 24 height 24
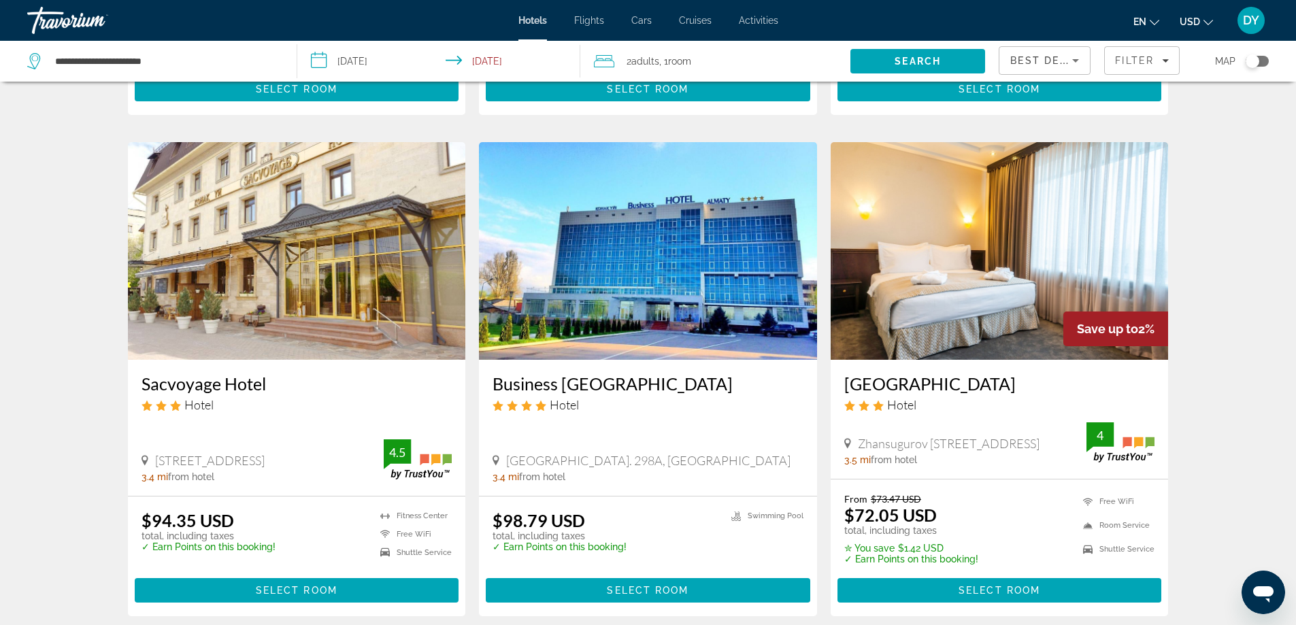
scroll to position [476, 0]
